Goal: Task Accomplishment & Management: Complete application form

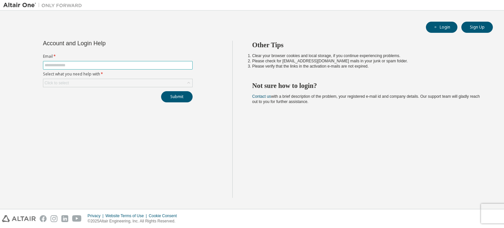
click at [112, 61] on span at bounding box center [118, 65] width 150 height 9
click at [115, 65] on input "text" at bounding box center [118, 65] width 146 height 5
type input "**********"
click at [110, 83] on div "Click to select" at bounding box center [117, 83] width 149 height 8
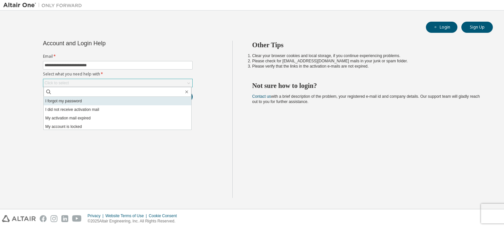
click at [103, 99] on li "I forgot my password" at bounding box center [118, 101] width 148 height 9
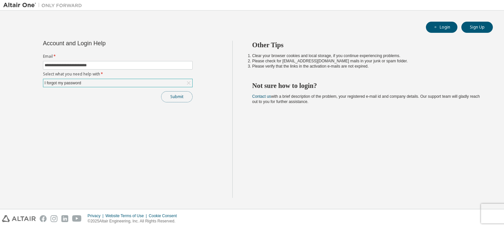
click at [169, 98] on button "Submit" at bounding box center [177, 96] width 32 height 11
click at [175, 95] on button "Submit" at bounding box center [177, 96] width 32 height 11
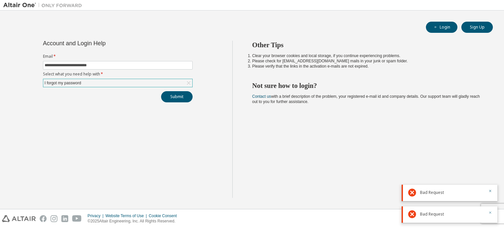
click at [490, 213] on icon "button" at bounding box center [490, 213] width 2 height 2
click at [491, 190] on div "Other Tips Clear your browser cookies and local storage, if you continue experi…" at bounding box center [366, 119] width 269 height 157
click at [117, 100] on div "Submit" at bounding box center [118, 96] width 150 height 11
click at [181, 99] on button "Submit" at bounding box center [177, 96] width 32 height 11
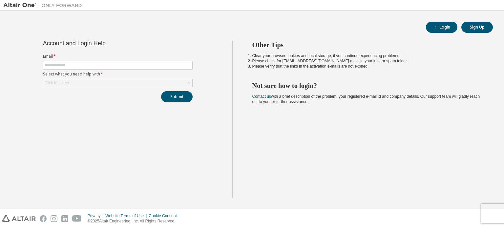
click at [93, 60] on form "Email * Select what you need help with * Click to select" at bounding box center [118, 70] width 150 height 33
click at [94, 66] on input "text" at bounding box center [118, 65] width 146 height 5
type input "**********"
click at [60, 82] on div "Click to select" at bounding box center [57, 82] width 24 height 5
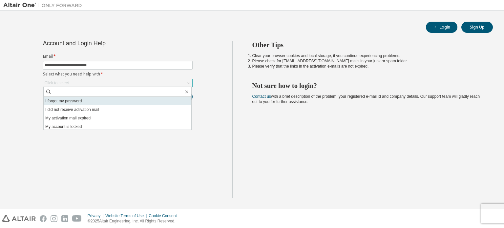
click at [71, 101] on li "I forgot my password" at bounding box center [118, 101] width 148 height 9
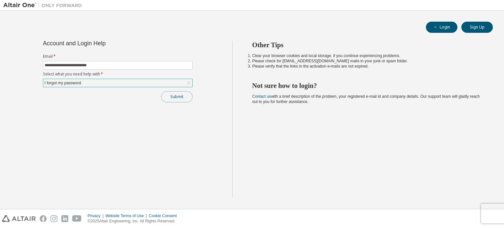
click at [174, 97] on button "Submit" at bounding box center [177, 96] width 32 height 11
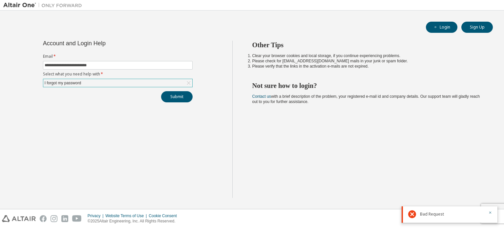
click at [332, 134] on div "Other Tips Clear your browser cookies and local storage, if you continue experi…" at bounding box center [366, 119] width 269 height 157
